Goal: Information Seeking & Learning: Learn about a topic

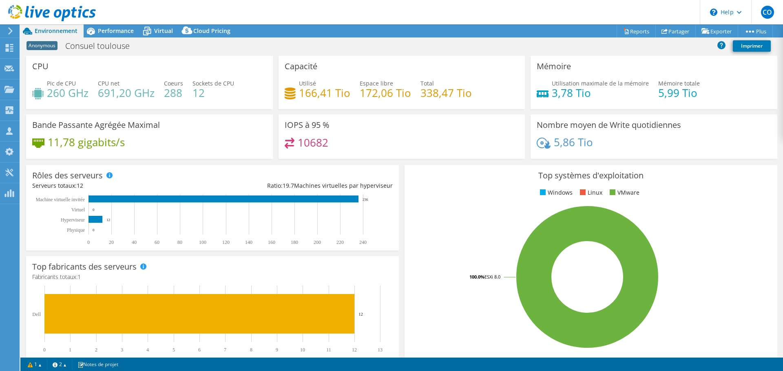
select select "EUFrankfurt"
select select "USD"
drag, startPoint x: 331, startPoint y: 146, endPoint x: 279, endPoint y: 141, distance: 52.0
click at [278, 141] on div "IOPS à 95 % 10682" at bounding box center [401, 137] width 247 height 44
click at [117, 28] on span "Performance" at bounding box center [116, 31] width 36 height 8
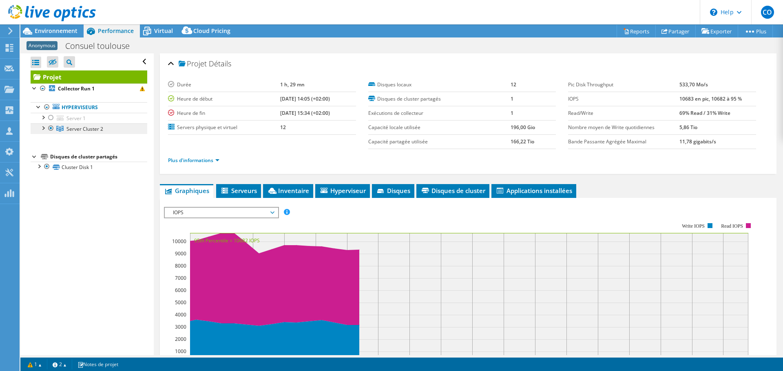
click at [85, 129] on span "Server Cluster 2" at bounding box center [84, 129] width 37 height 7
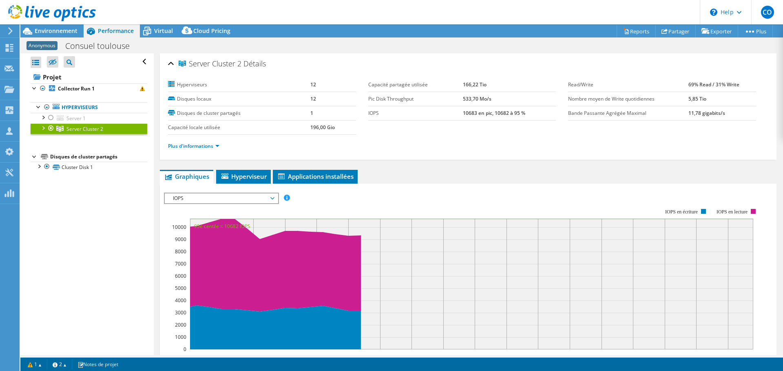
click at [43, 126] on div at bounding box center [43, 128] width 8 height 8
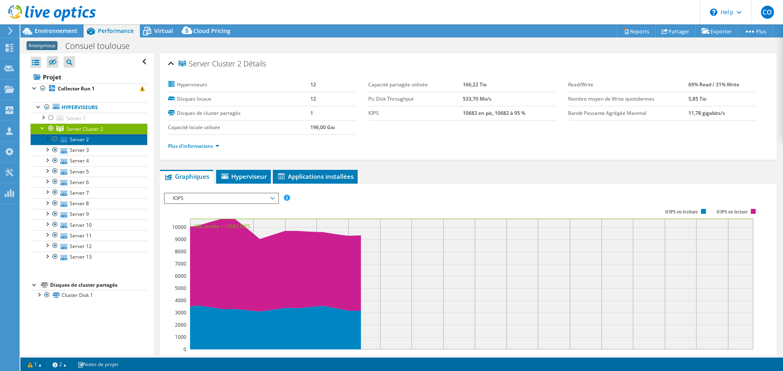
click at [79, 139] on link "Server 2" at bounding box center [89, 139] width 117 height 11
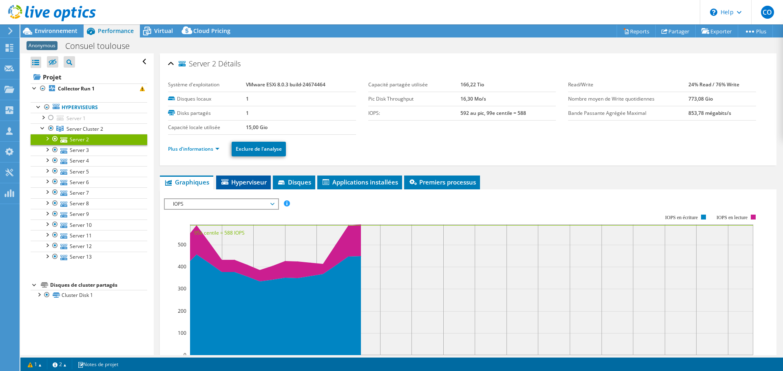
click at [249, 179] on span "Hyperviseur" at bounding box center [243, 182] width 46 height 8
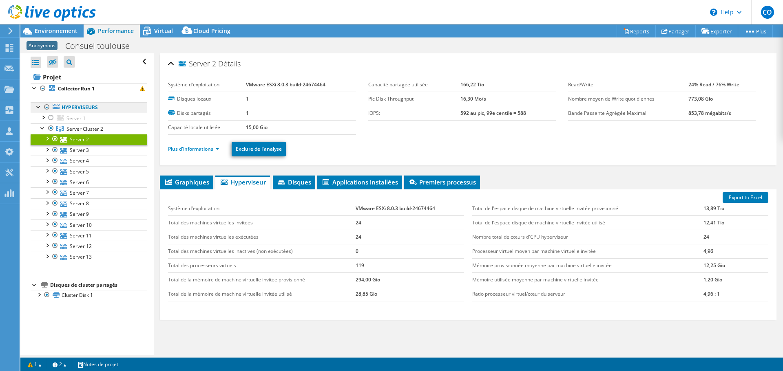
click at [90, 106] on link "Hyperviseurs" at bounding box center [89, 107] width 117 height 11
click at [75, 106] on link "Hyperviseurs" at bounding box center [89, 107] width 117 height 11
click at [86, 128] on span "Server Cluster 2" at bounding box center [84, 129] width 37 height 7
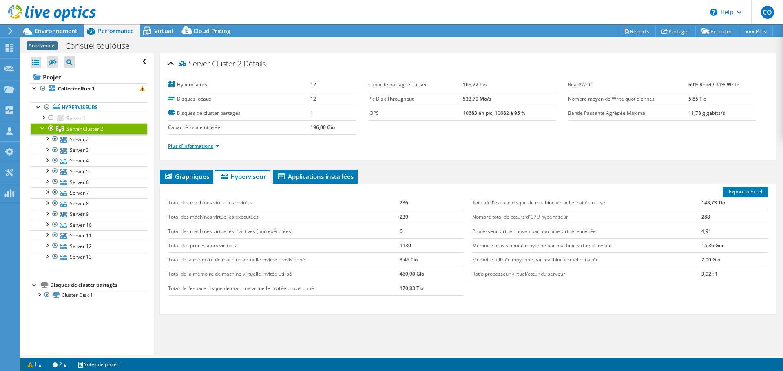
click at [209, 143] on link "Plus d'informations" at bounding box center [193, 146] width 51 height 7
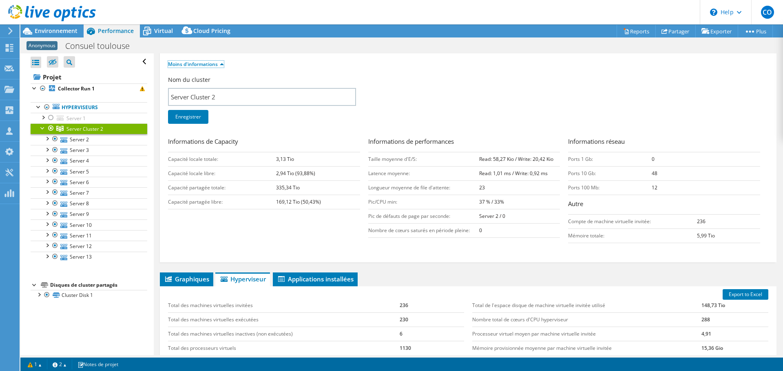
scroll to position [82, 0]
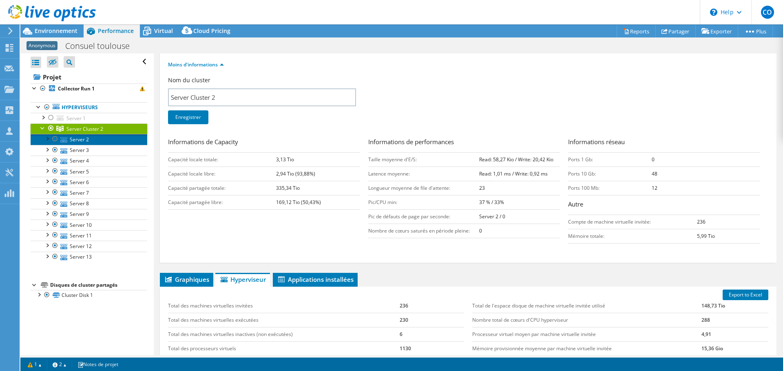
click at [82, 140] on link "Server 2" at bounding box center [89, 139] width 117 height 11
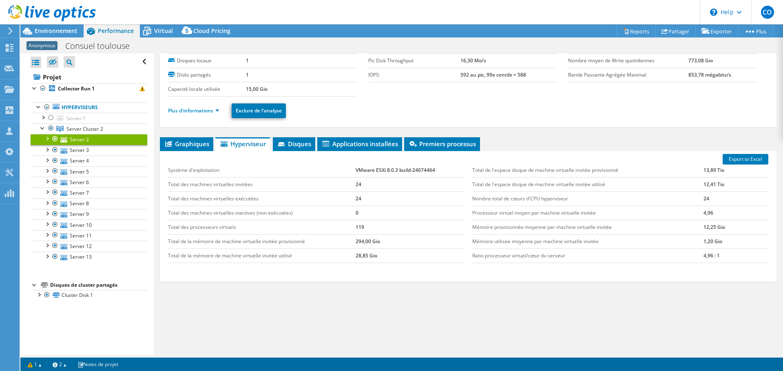
scroll to position [38, 0]
click at [203, 111] on link "Plus d'informations" at bounding box center [193, 110] width 51 height 7
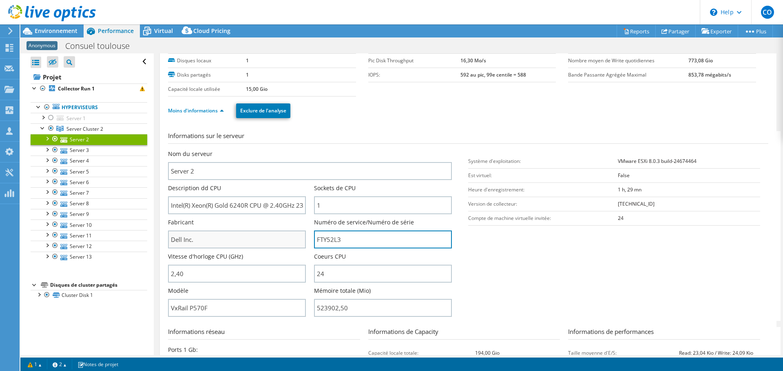
drag, startPoint x: 357, startPoint y: 238, endPoint x: 290, endPoint y: 243, distance: 67.1
click at [291, 150] on div "Nom du serveur Server 2 Description dd CPU Intel(R) Xeon(R) Gold 6240R CPU @ 2.…" at bounding box center [314, 150] width 292 height 0
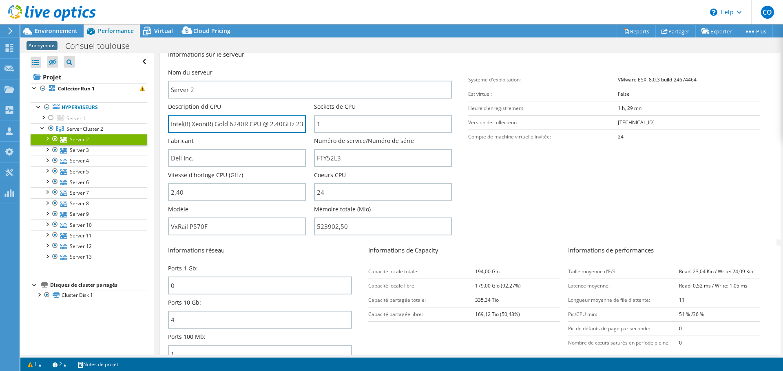
scroll to position [0, 19]
drag, startPoint x: 251, startPoint y: 122, endPoint x: 318, endPoint y: 136, distance: 67.8
click at [318, 68] on div "Nom du serveur Server 2 Description dd CPU Intel(R) Xeon(R) Gold 6240R CPU @ 2.…" at bounding box center [314, 68] width 292 height 0
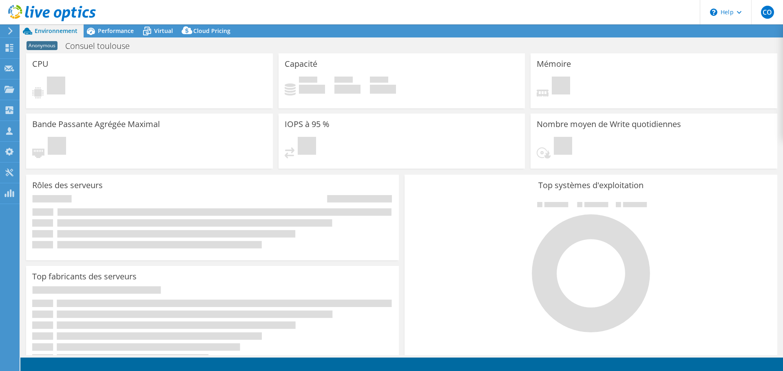
select select "EUFrankfurt"
select select "USD"
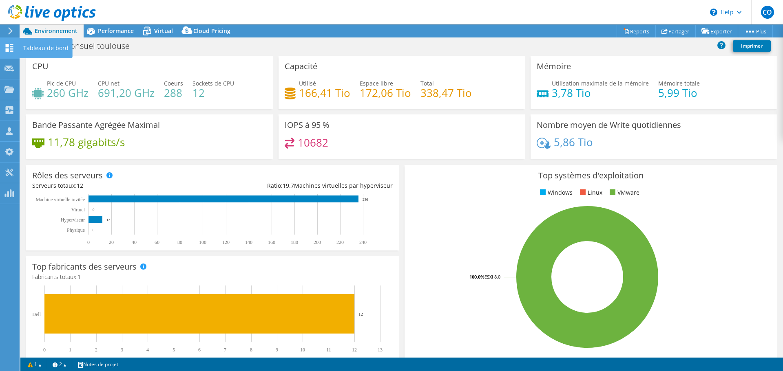
click at [7, 51] on use at bounding box center [10, 48] width 8 height 8
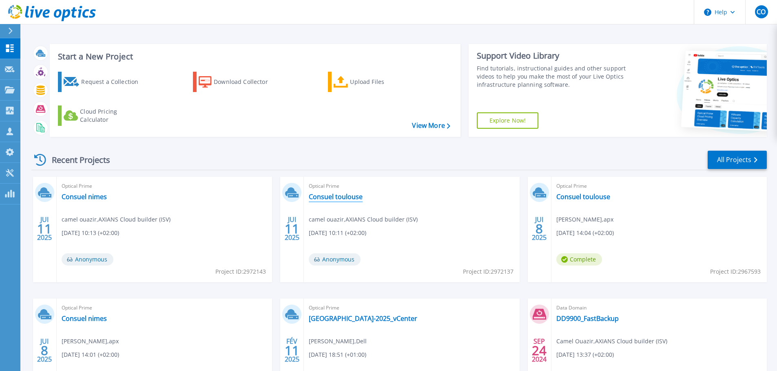
click at [335, 199] on link "Consuel toulouse" at bounding box center [336, 197] width 54 height 8
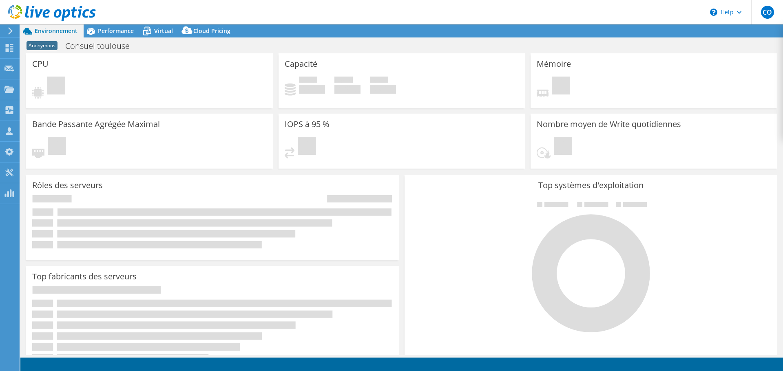
select select "EUFrankfurt"
select select "USD"
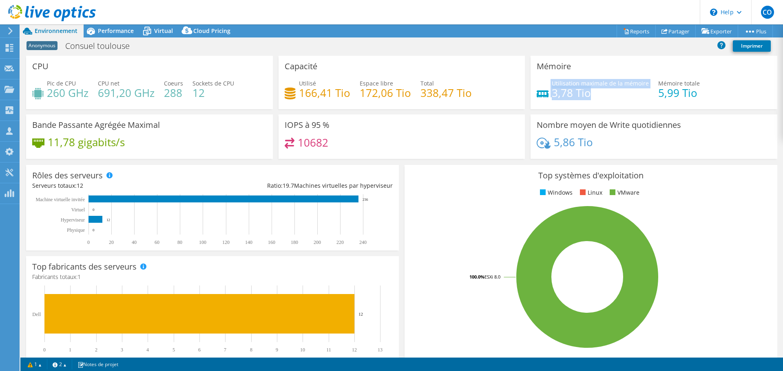
drag, startPoint x: 593, startPoint y: 93, endPoint x: 541, endPoint y: 90, distance: 52.2
click at [541, 90] on div "Utilisation maximale de la mémoire 3,78 Tio" at bounding box center [592, 88] width 112 height 18
click at [111, 35] on div "Performance" at bounding box center [112, 30] width 56 height 13
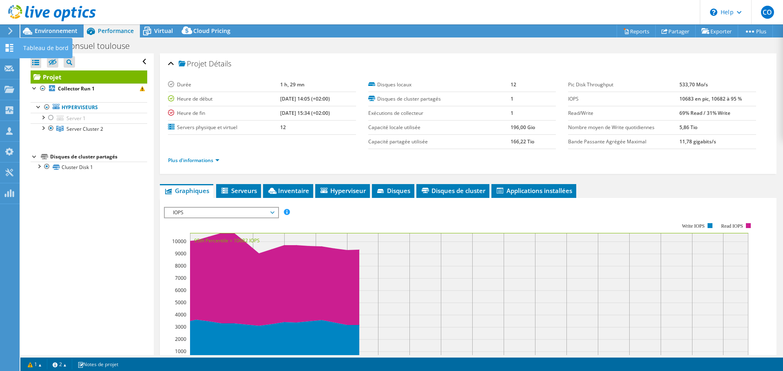
drag, startPoint x: 8, startPoint y: 47, endPoint x: 16, endPoint y: 48, distance: 8.2
click at [8, 46] on use at bounding box center [10, 48] width 8 height 8
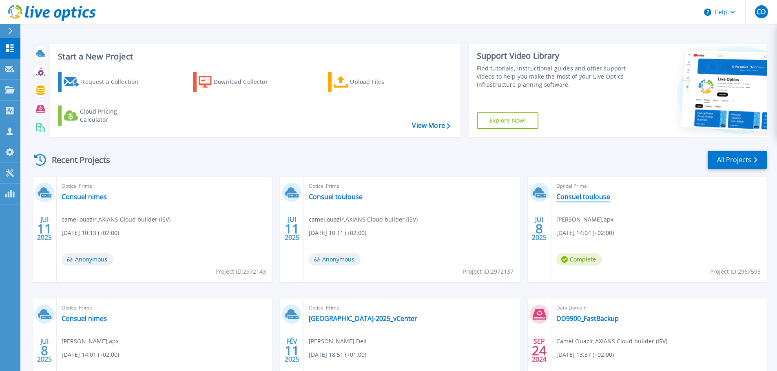
click at [591, 197] on link "Consuel toulouse" at bounding box center [583, 197] width 54 height 8
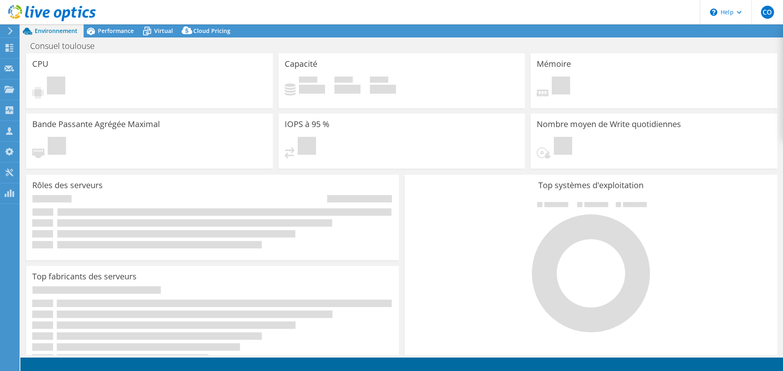
select select "USD"
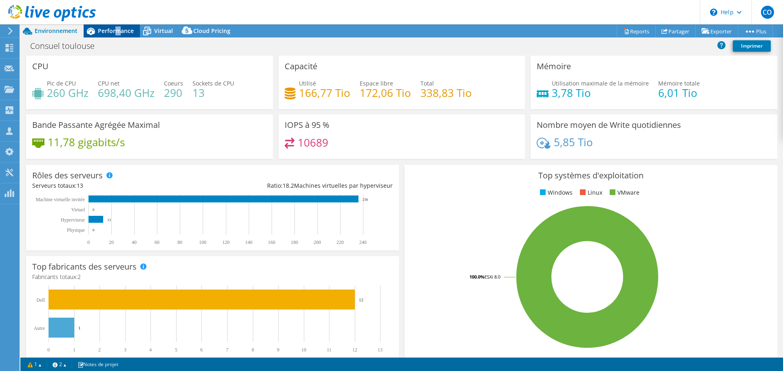
click at [118, 27] on span "Performance" at bounding box center [116, 31] width 36 height 8
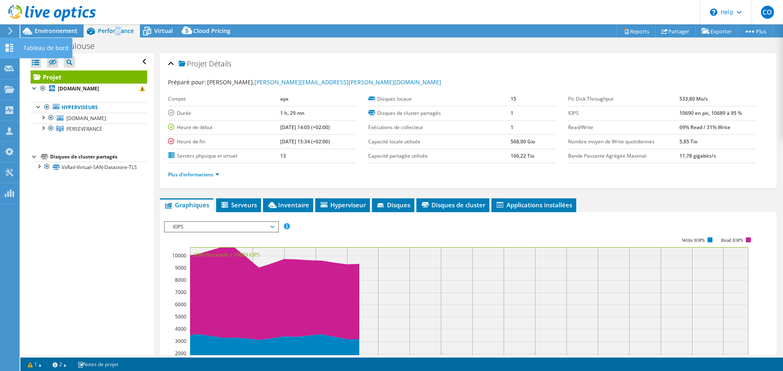
click at [11, 46] on use at bounding box center [10, 48] width 8 height 8
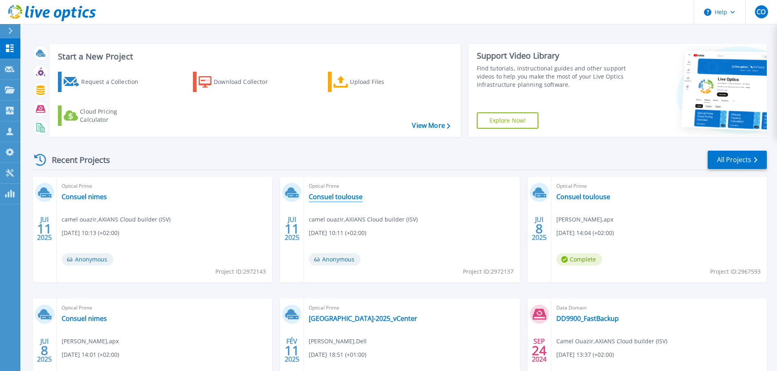
click at [337, 195] on link "Consuel toulouse" at bounding box center [336, 197] width 54 height 8
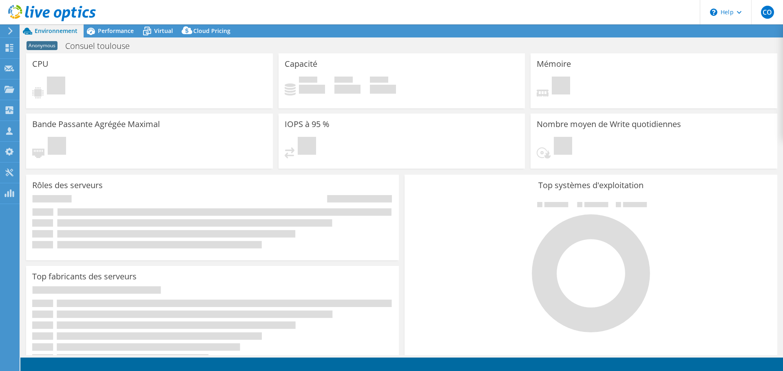
select select "EUFrankfurt"
select select "USD"
